Goal: Information Seeking & Learning: Learn about a topic

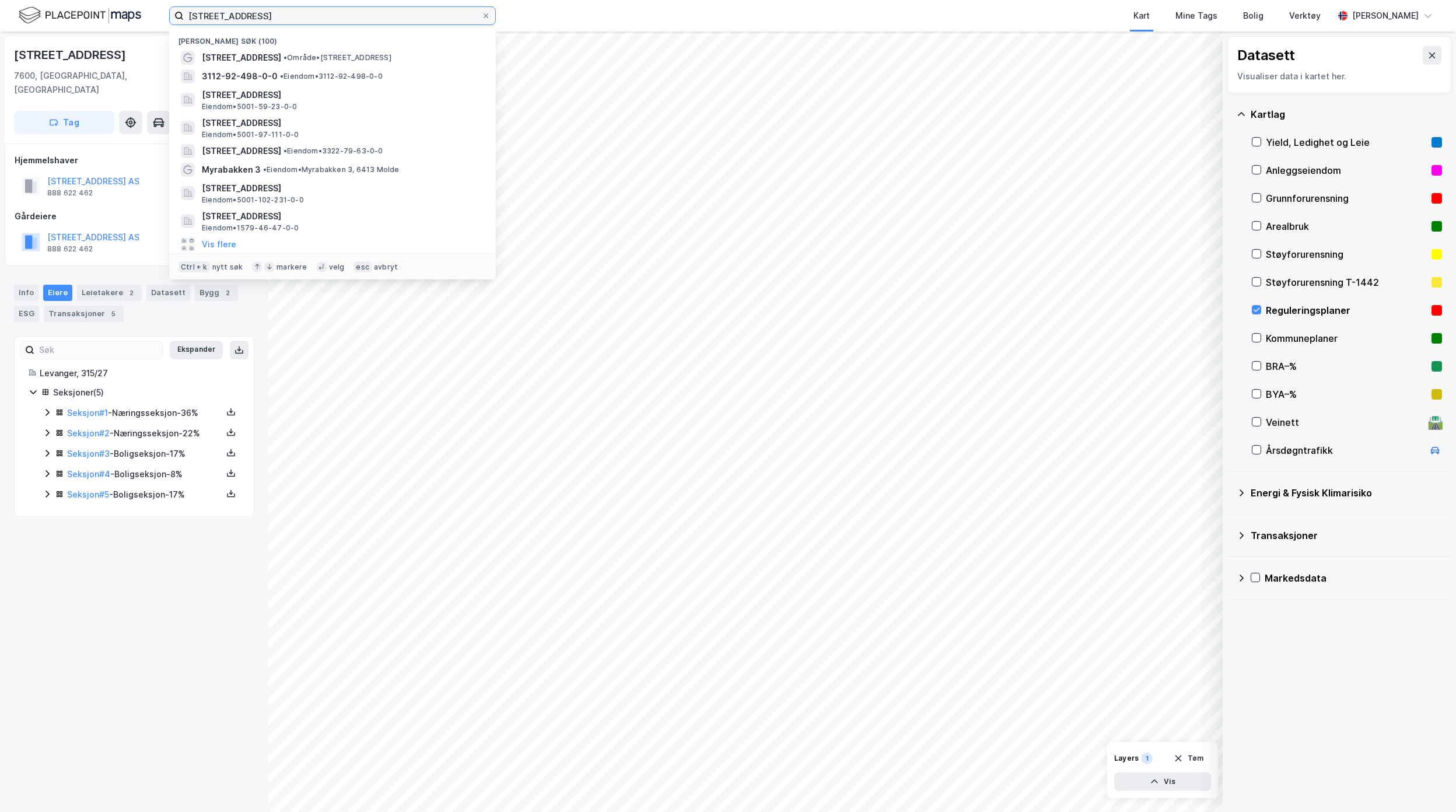
drag, startPoint x: 287, startPoint y: 14, endPoint x: 148, endPoint y: 8, distance: 139.1
click at [148, 8] on div "[STREET_ADDRESS][PERSON_NAME] søk (100) [STREET_ADDRESS] • Område • [STREET_ADD…" at bounding box center [728, 15] width 1456 height 31
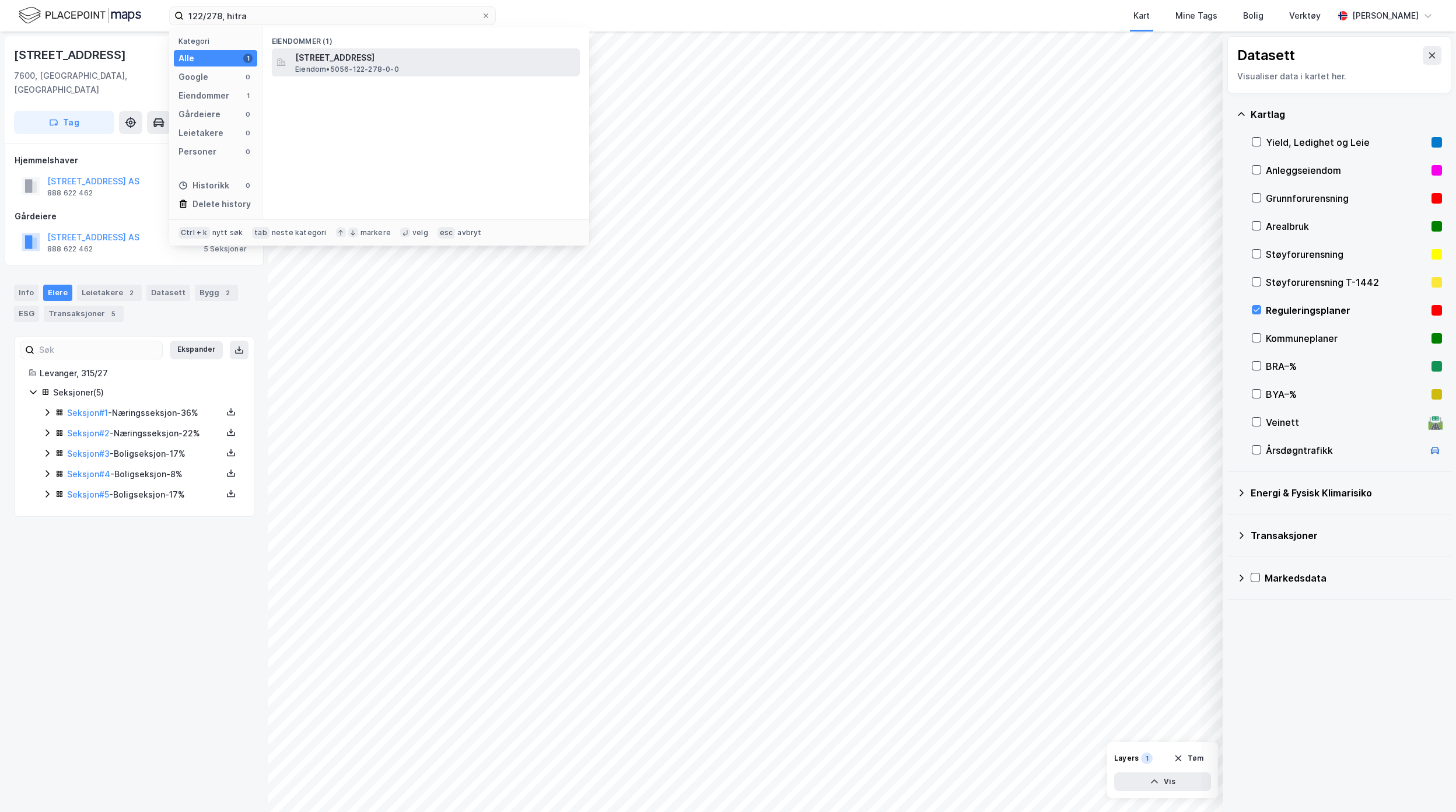
click at [376, 62] on span "[STREET_ADDRESS]" at bounding box center [435, 58] width 280 height 14
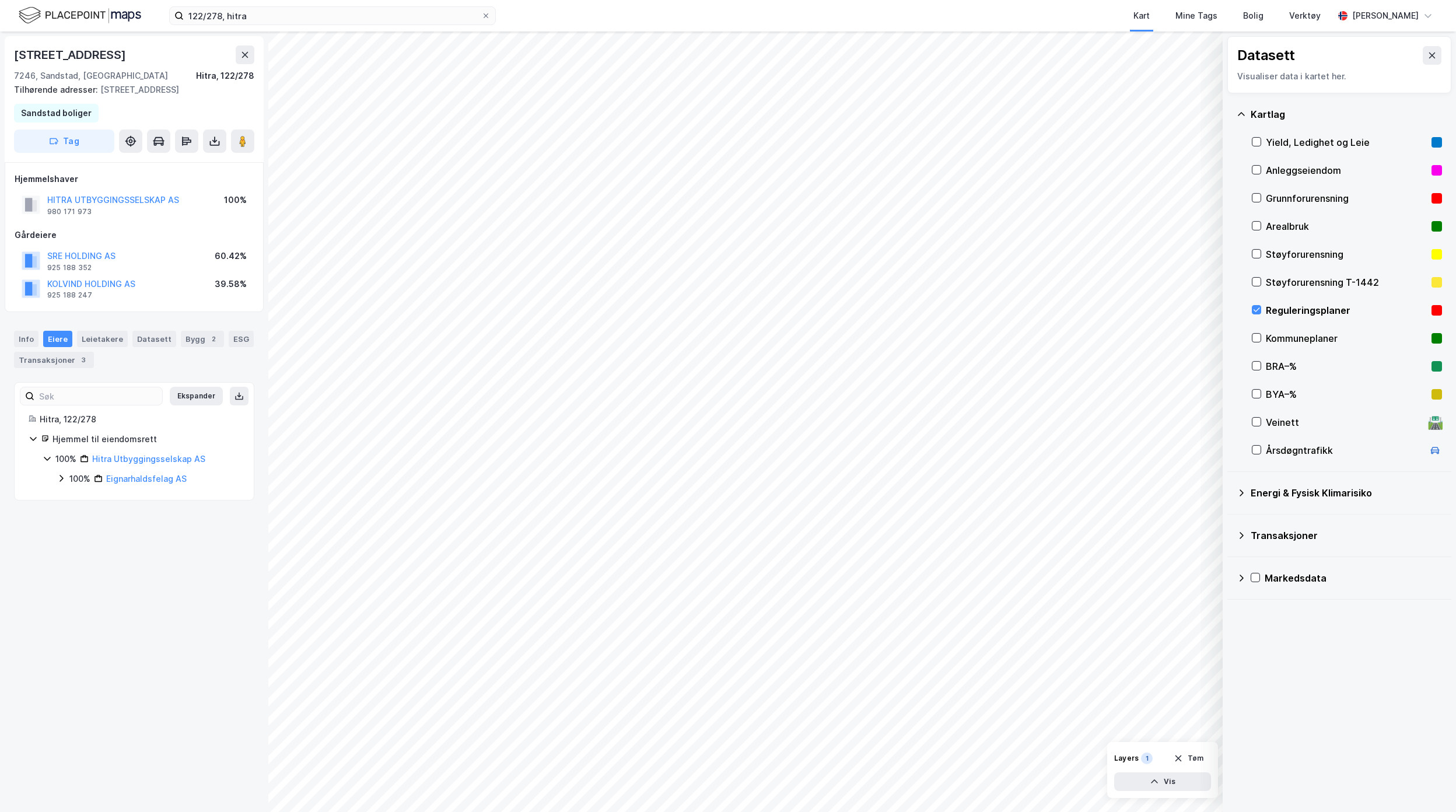
click at [121, 625] on div "[STREET_ADDRESS], Trøndelag Hitra, 122/278 Tilhørende adresser: [STREET_ADDRESS…" at bounding box center [134, 421] width 268 height 780
click at [26, 347] on div "Info" at bounding box center [26, 339] width 24 height 17
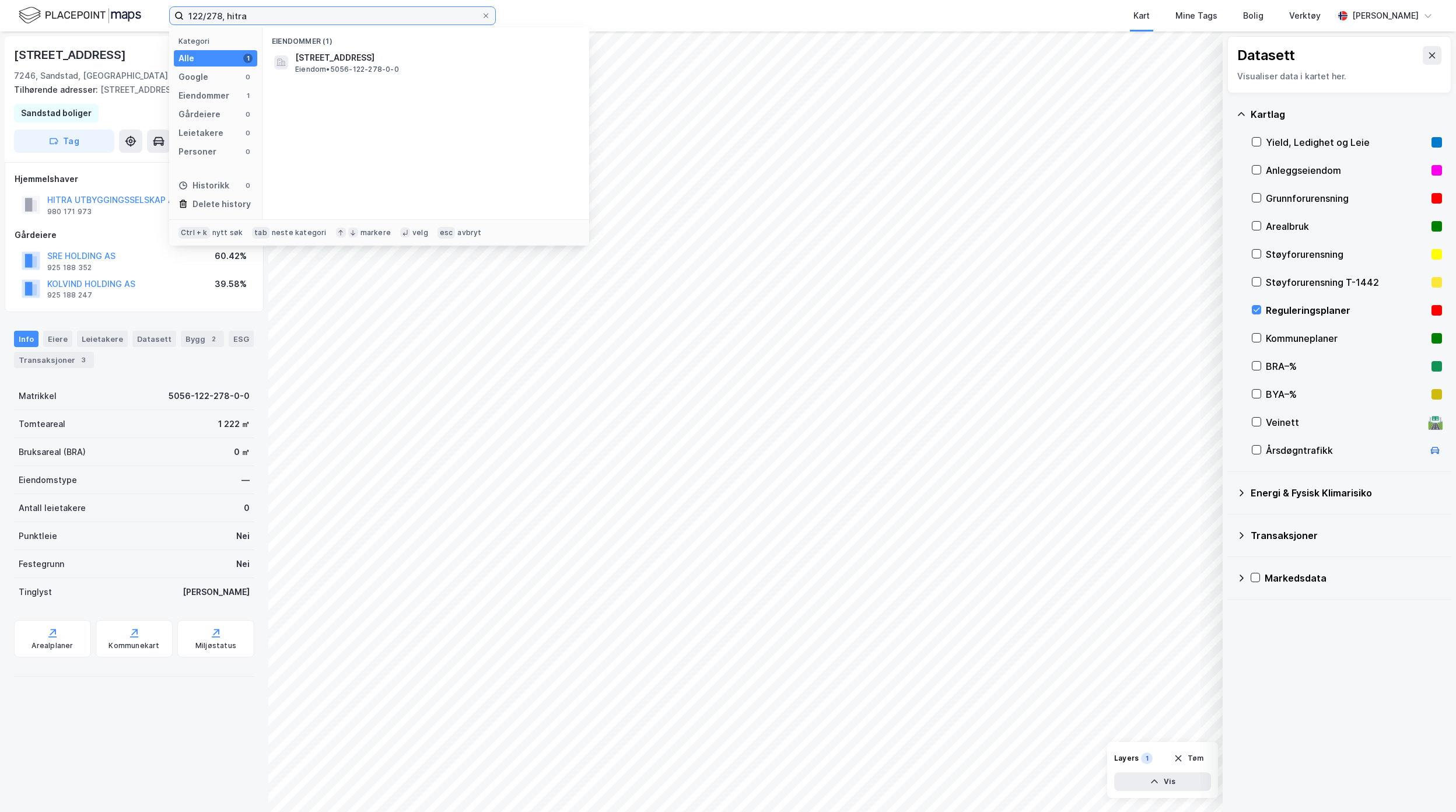
drag, startPoint x: 241, startPoint y: 15, endPoint x: 104, endPoint y: 15, distance: 137.0
click at [104, 15] on div "122/278, hitra Kategori Alle 1 Google 0 Eiendommer 1 Gårdeiere 0 Leietakere 0 P…" at bounding box center [728, 15] width 1456 height 31
paste input "Langnesset 5"
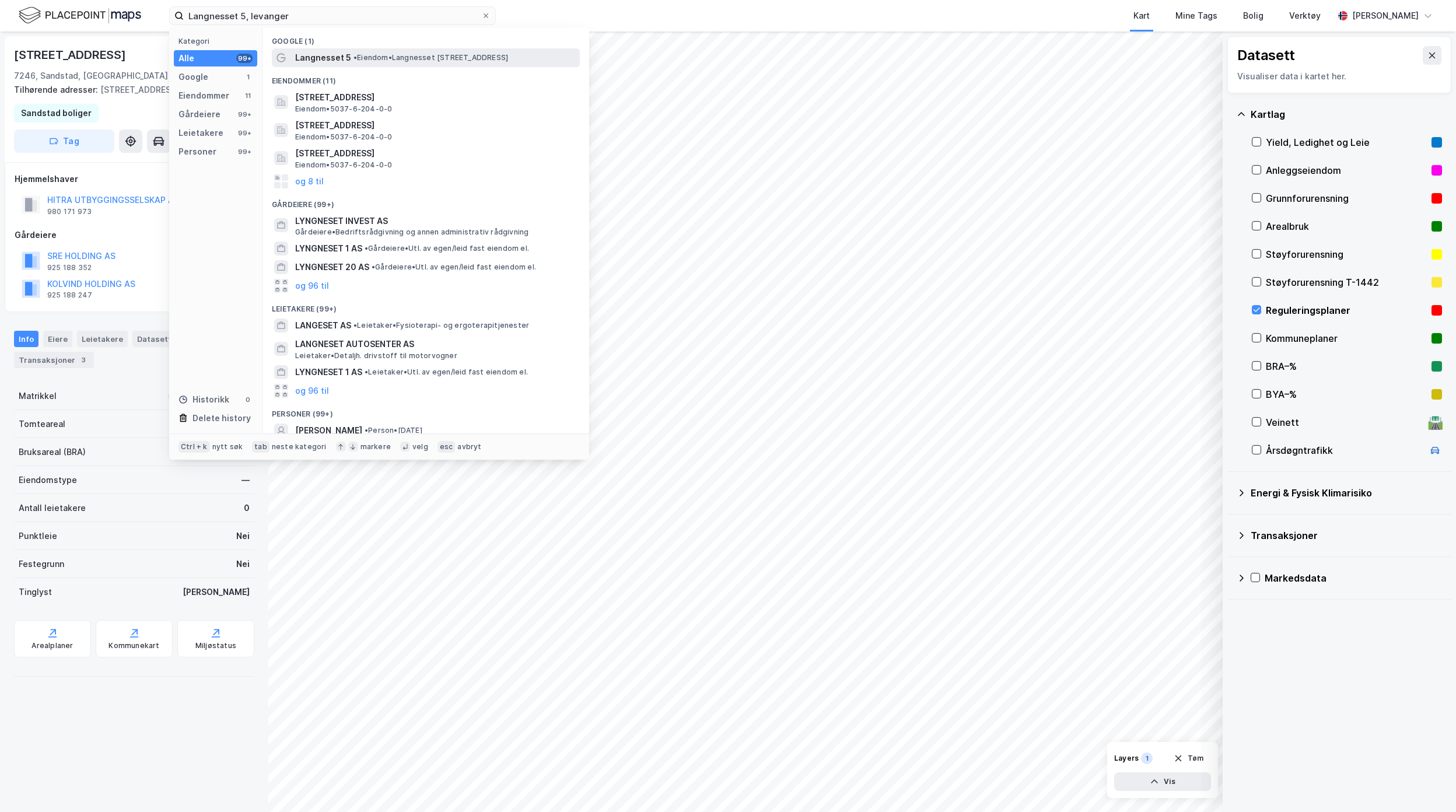
click at [377, 63] on div "Langnesset 5 • Eiendom • [STREET_ADDRESS]" at bounding box center [436, 58] width 282 height 14
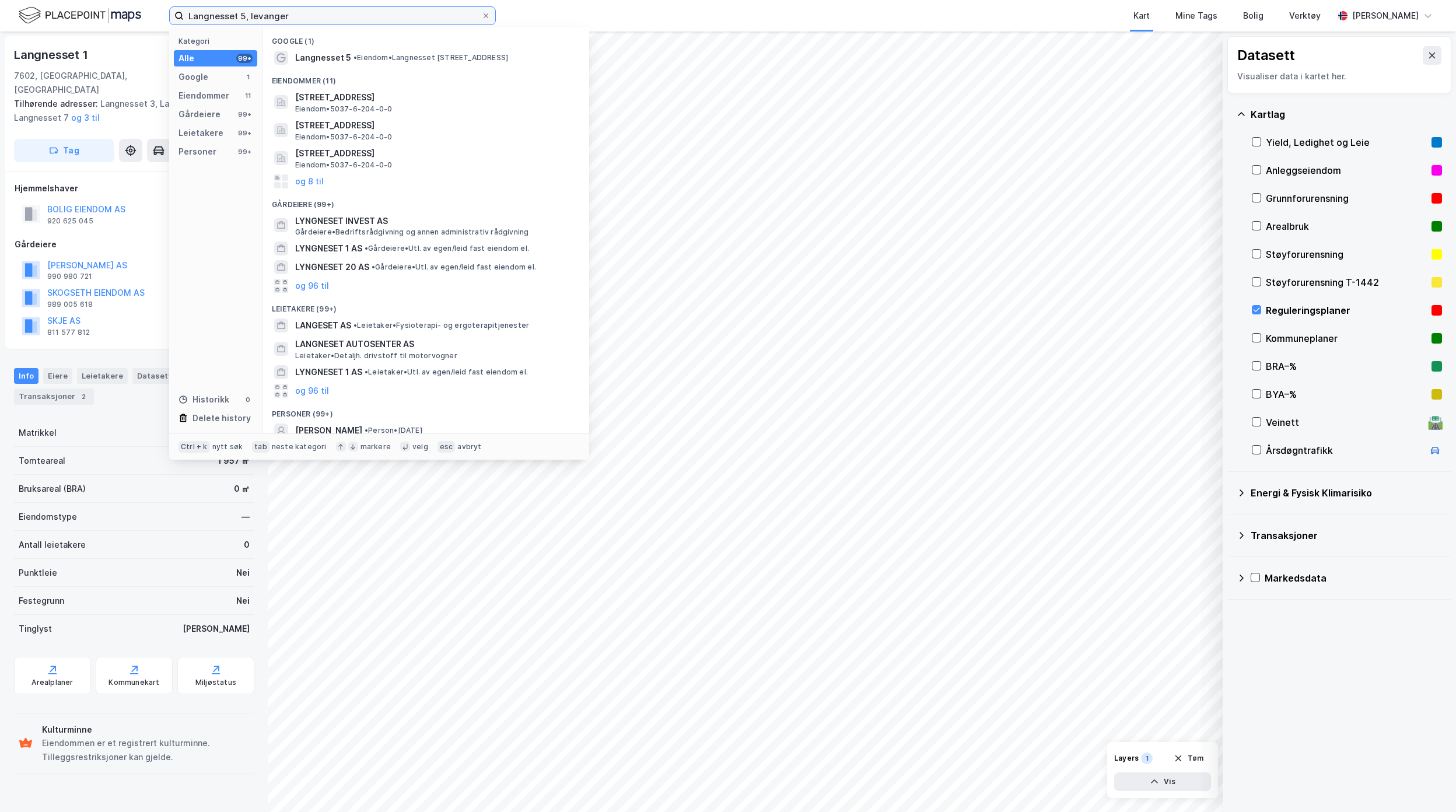
drag, startPoint x: 106, startPoint y: 15, endPoint x: 31, endPoint y: 15, distance: 75.0
click at [32, 15] on div "Langnesset 5, levanger Kategori Alle 99+ Google 1 Eiendommer 11 Gårdeiere 99+ L…" at bounding box center [728, 15] width 1456 height 31
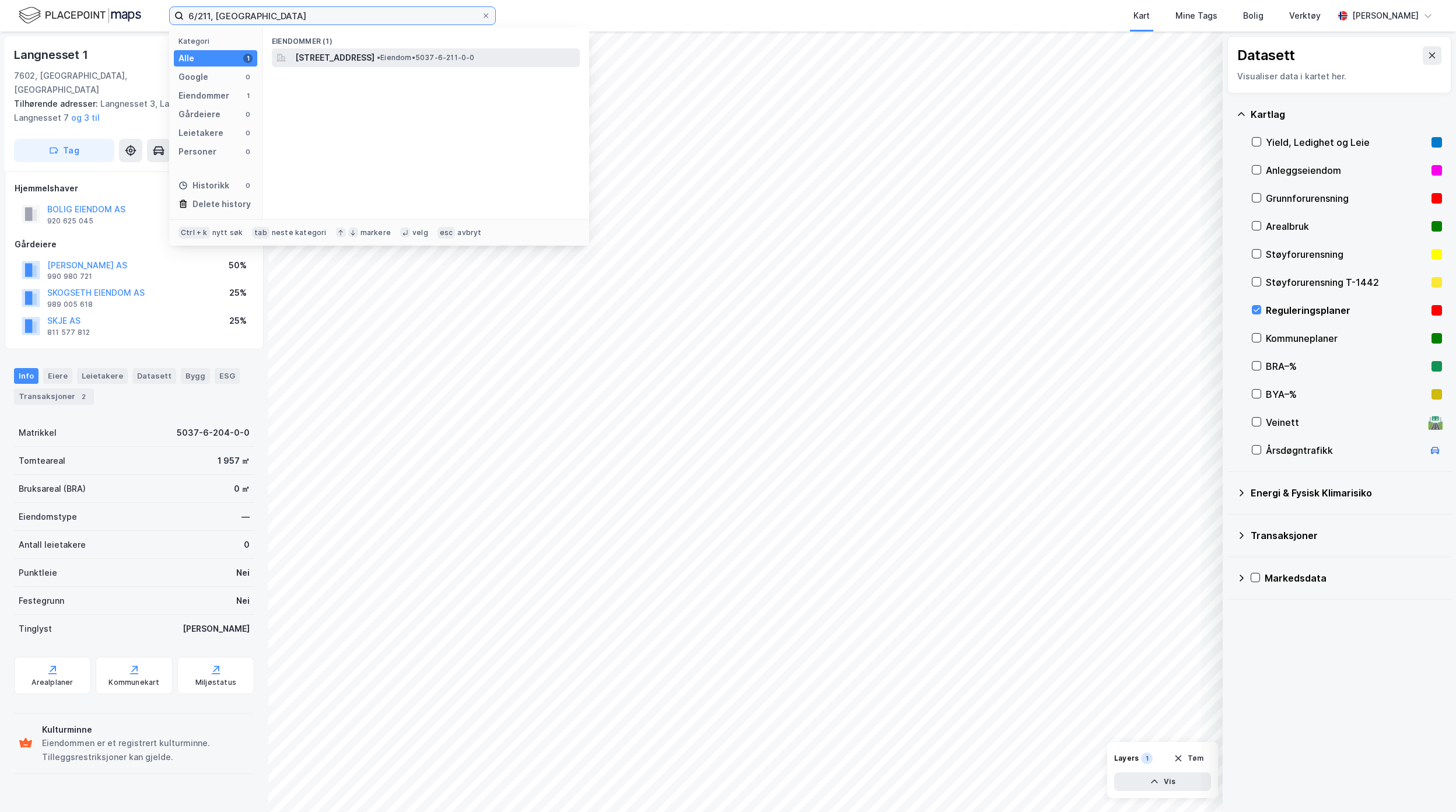
type input "6/211, [GEOGRAPHIC_DATA]"
click at [363, 61] on span "[STREET_ADDRESS]" at bounding box center [334, 58] width 80 height 14
